Goal: Information Seeking & Learning: Find specific page/section

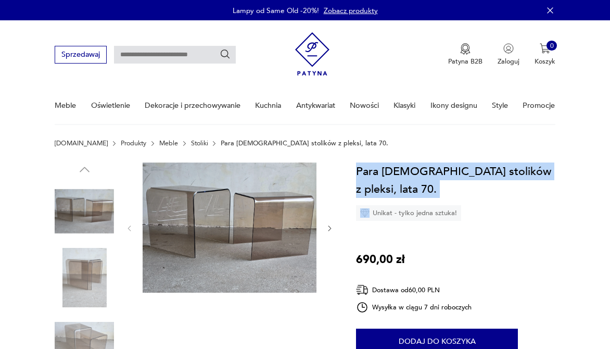
click at [175, 44] on div "Sprzedawaj Patyna B2B Zaloguj 0 Koszyk Twój koszyk ( 0 ) Brak produktów w koszy…" at bounding box center [305, 50] width 501 height 60
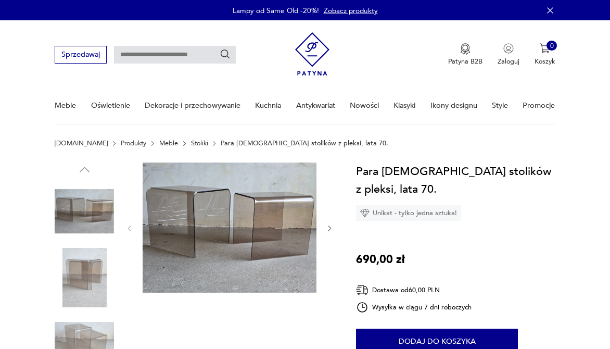
click at [176, 51] on input "text" at bounding box center [175, 55] width 122 height 18
type input "**********"
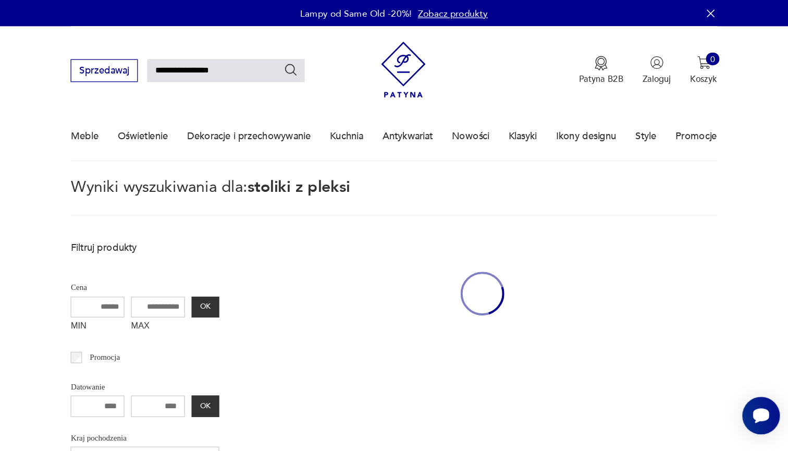
scroll to position [25, 0]
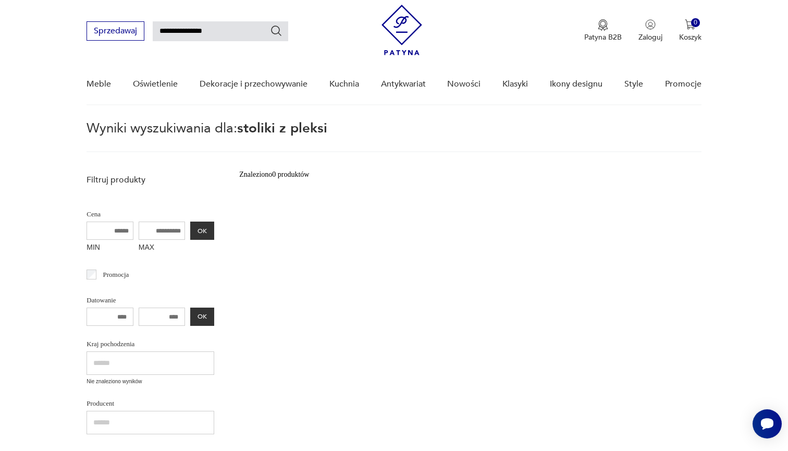
click at [306, 128] on span "stoliki z pleksi" at bounding box center [282, 128] width 90 height 19
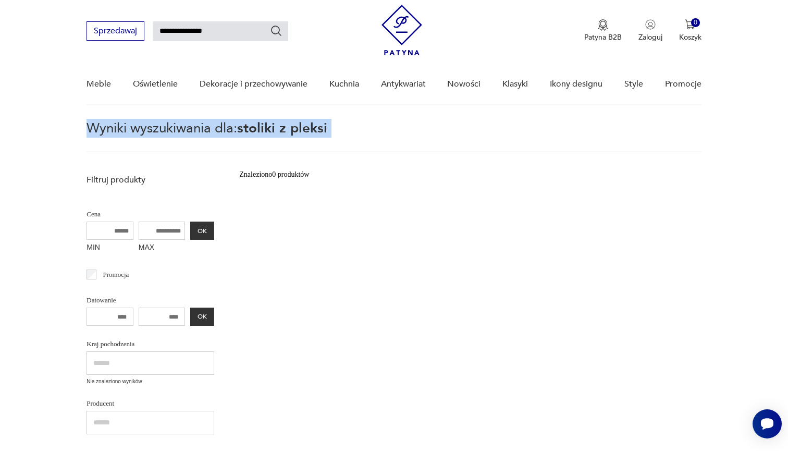
click at [289, 128] on span "stoliki z pleksi" at bounding box center [282, 128] width 90 height 19
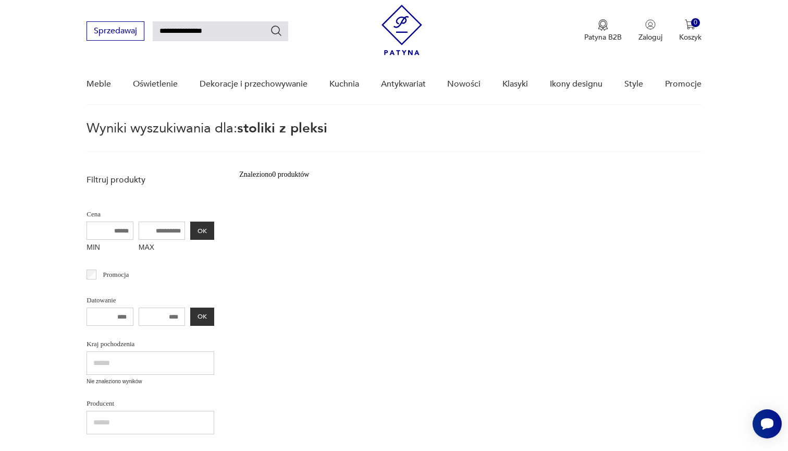
drag, startPoint x: 241, startPoint y: 130, endPoint x: 338, endPoint y: 128, distance: 96.4
click at [338, 128] on p "Wyniki wyszukiwania dla: stoliki z pleksi" at bounding box center [393, 137] width 614 height 30
